Goal: Information Seeking & Learning: Learn about a topic

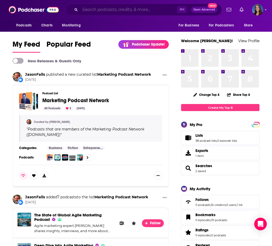
click at [133, 11] on input "Search podcasts, credits, & more..." at bounding box center [128, 9] width 97 height 8
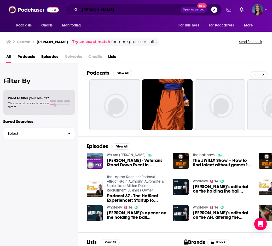
drag, startPoint x: 93, startPoint y: 12, endPoint x: 68, endPoint y: 12, distance: 25.6
click at [70, 12] on div "[PERSON_NAME] Open Advanced New" at bounding box center [144, 10] width 156 height 12
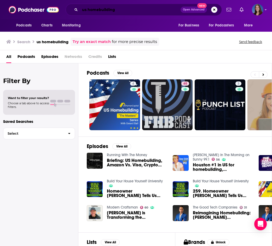
click at [130, 8] on input "us homebuilding" at bounding box center [130, 9] width 101 height 8
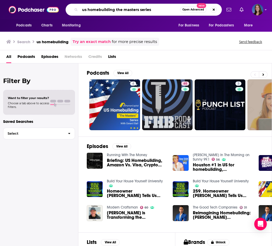
type input "us homebuilding the masters series"
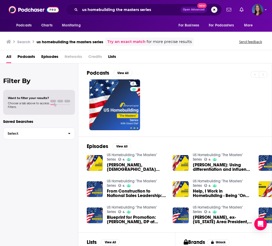
click at [145, 154] on link "US Homebuilding "The Masters" Series" at bounding box center [132, 157] width 50 height 9
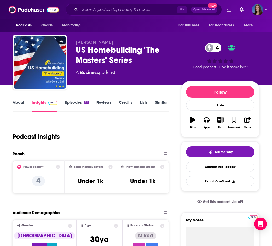
click at [19, 103] on link "About" at bounding box center [19, 106] width 12 height 12
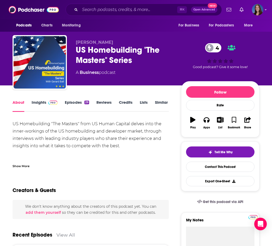
click at [29, 156] on div "US Homebuilding "The Masters" from US Human Capital delves into the inner-worki…" at bounding box center [91, 160] width 156 height 81
click at [21, 167] on div "Show More" at bounding box center [21, 165] width 17 height 5
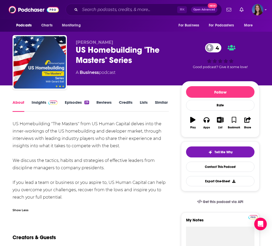
drag, startPoint x: 49, startPoint y: 195, endPoint x: 10, endPoint y: 118, distance: 86.2
copy div "US Homebuilding "The Masters" from US Human Capital delves into the inner-worki…"
click at [72, 105] on link "Episodes 29" at bounding box center [77, 106] width 24 height 12
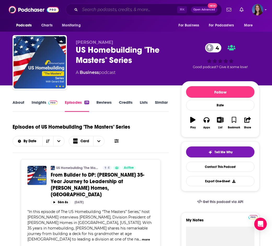
click at [133, 9] on input "Search podcasts, credits, & more..." at bounding box center [128, 9] width 97 height 8
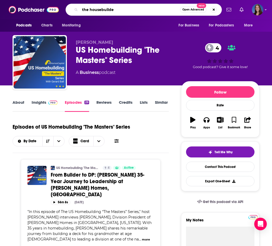
type input "the housebuilder"
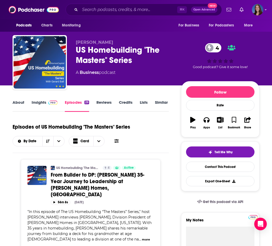
scroll to position [203, 0]
